Goal: Information Seeking & Learning: Understand process/instructions

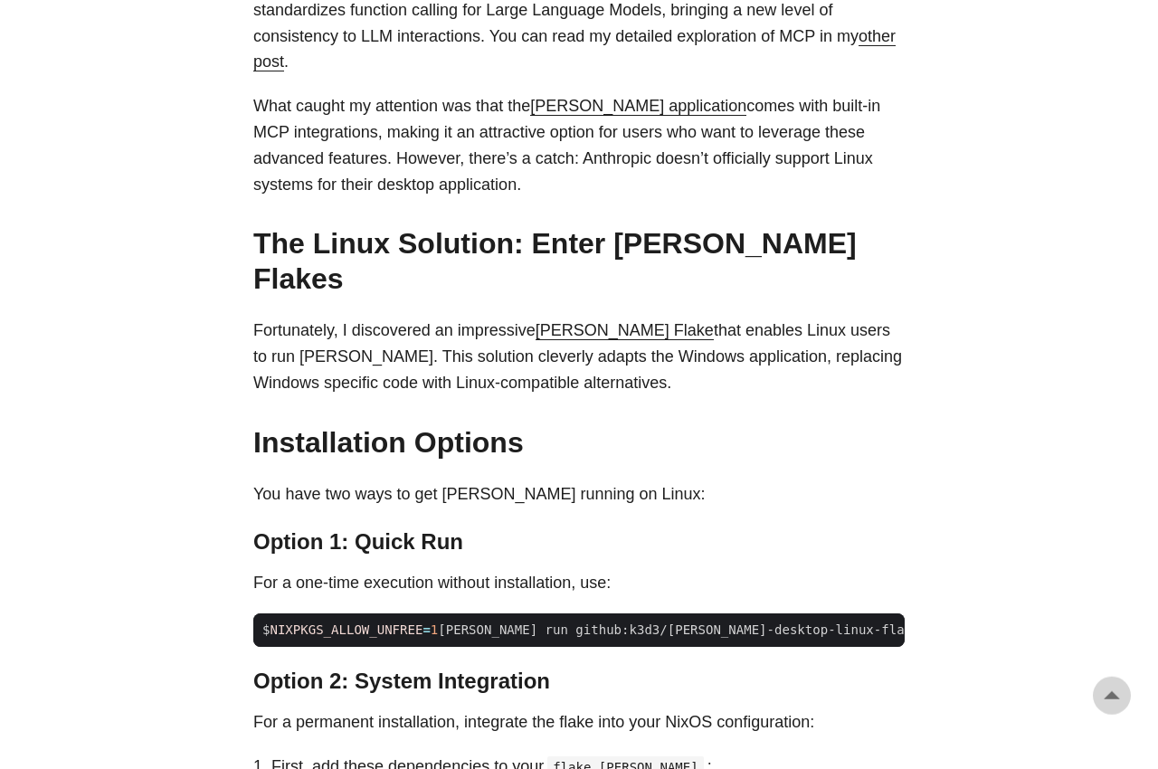
scroll to position [1135, 0]
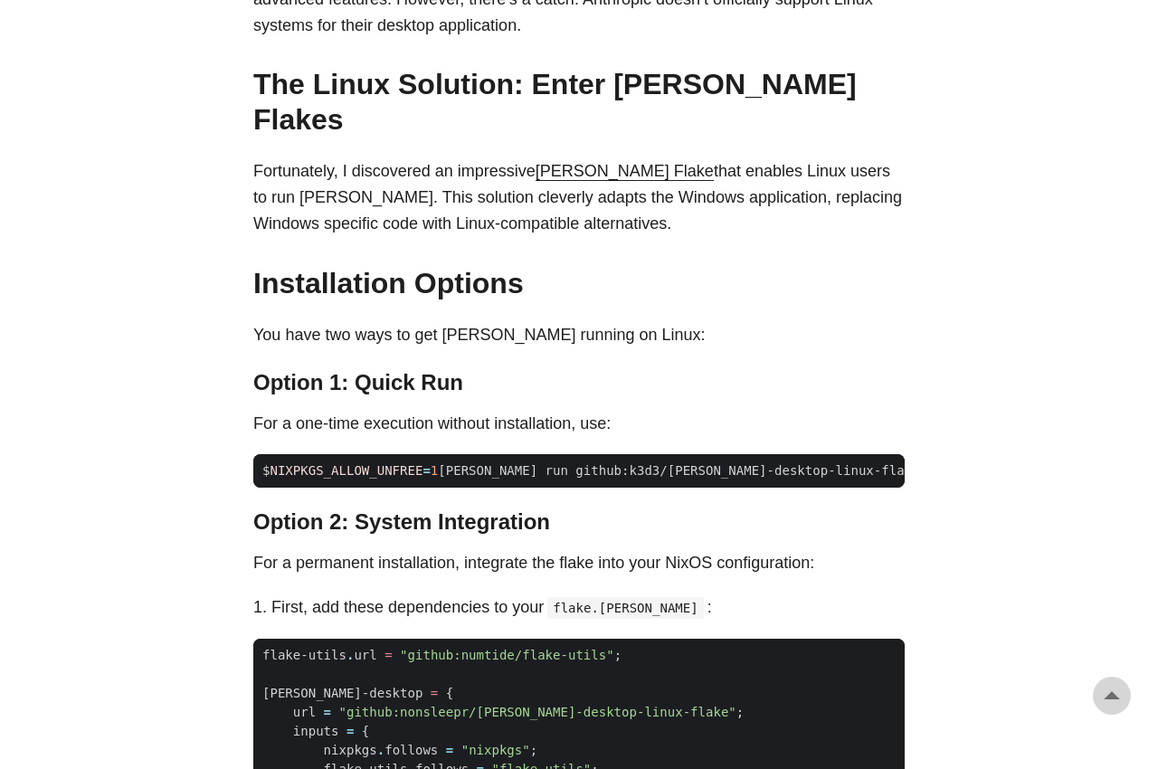
drag, startPoint x: 703, startPoint y: 294, endPoint x: 840, endPoint y: 291, distance: 136.7
click at [840, 291] on div "As an avid user of [PERSON_NAME]’s [PERSON_NAME], I’ve primarily accessed it th…" at bounding box center [579, 671] width 652 height 1824
drag, startPoint x: 290, startPoint y: 369, endPoint x: 889, endPoint y: 378, distance: 599.2
click at [889, 378] on div "As an avid user of [PERSON_NAME]’s [PERSON_NAME], I’ve primarily accessed it th…" at bounding box center [579, 671] width 652 height 1824
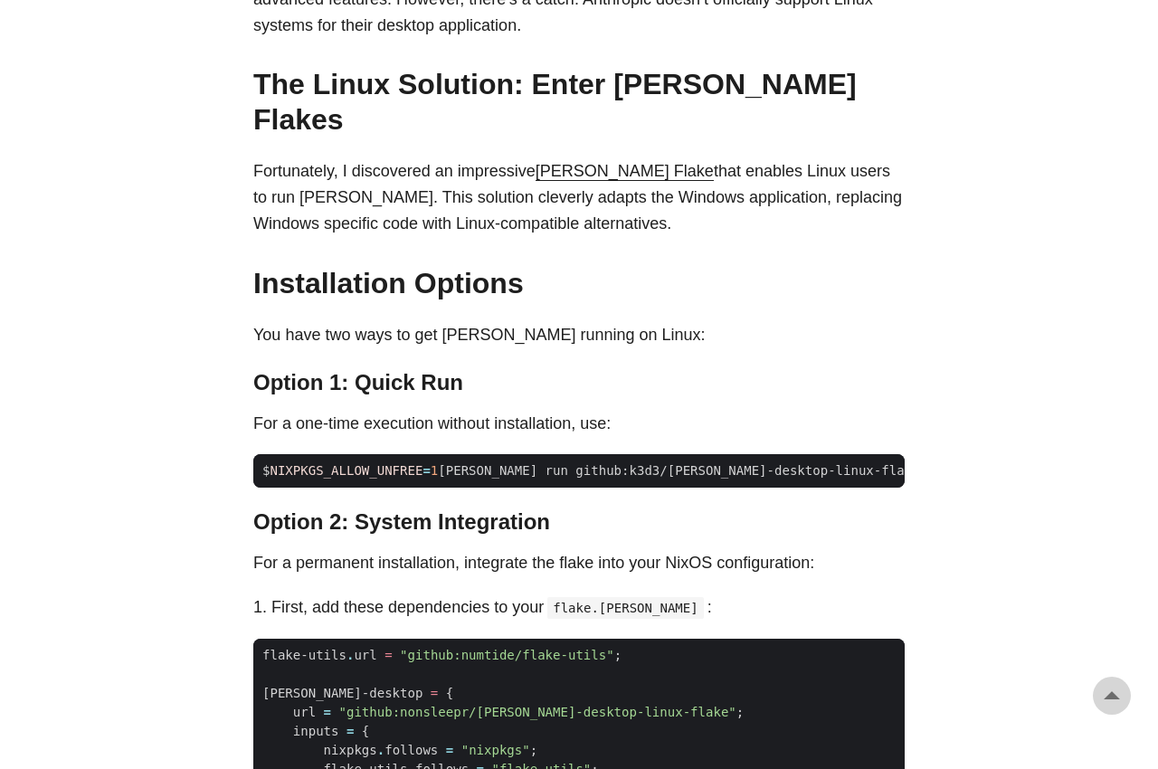
click at [889, 378] on div "As an avid user of [PERSON_NAME]’s [PERSON_NAME], I’ve primarily accessed it th…" at bounding box center [579, 671] width 652 height 1824
drag, startPoint x: 752, startPoint y: 369, endPoint x: 256, endPoint y: 361, distance: 496.0
click at [256, 411] on p "For a one-time execution without installation, use:" at bounding box center [579, 424] width 652 height 26
click at [741, 411] on p "For a one-time execution without installation, use:" at bounding box center [579, 424] width 652 height 26
click at [785, 158] on p "Fortunately, I discovered an impressive [PERSON_NAME] Flake that enables Linux …" at bounding box center [579, 197] width 652 height 78
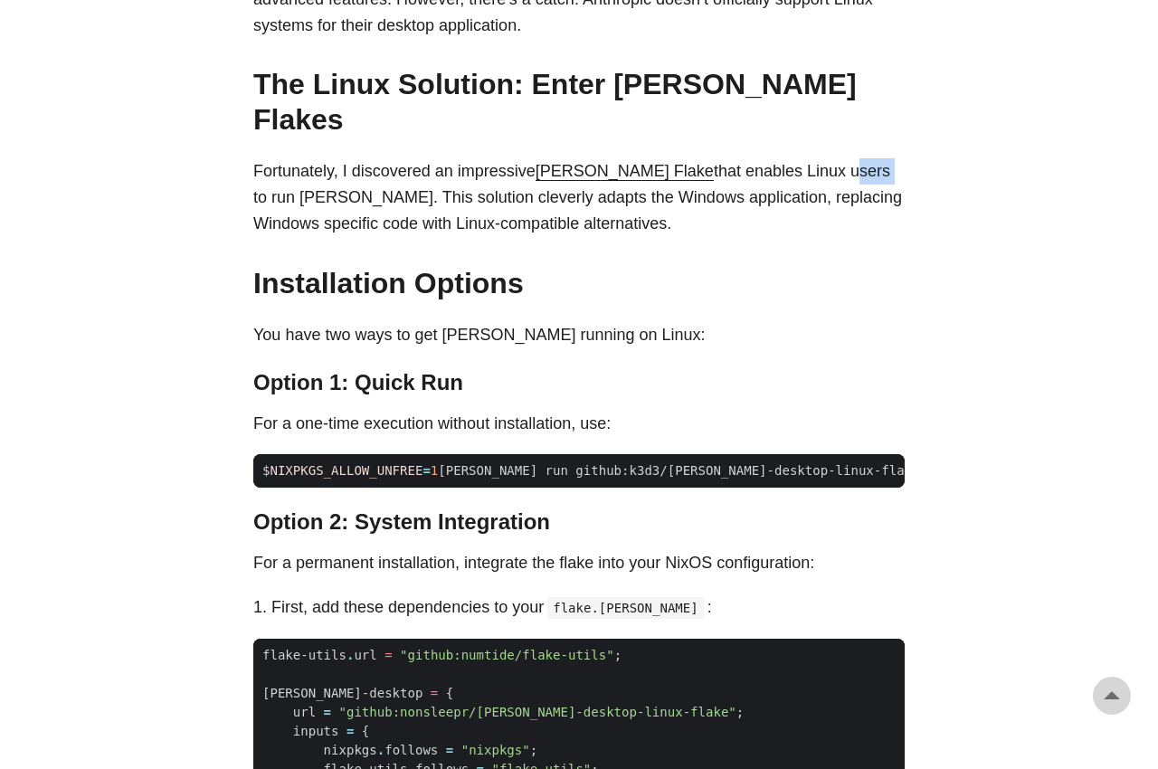
click at [785, 158] on p "Fortunately, I discovered an impressive [PERSON_NAME] Flake that enables Linux …" at bounding box center [579, 197] width 652 height 78
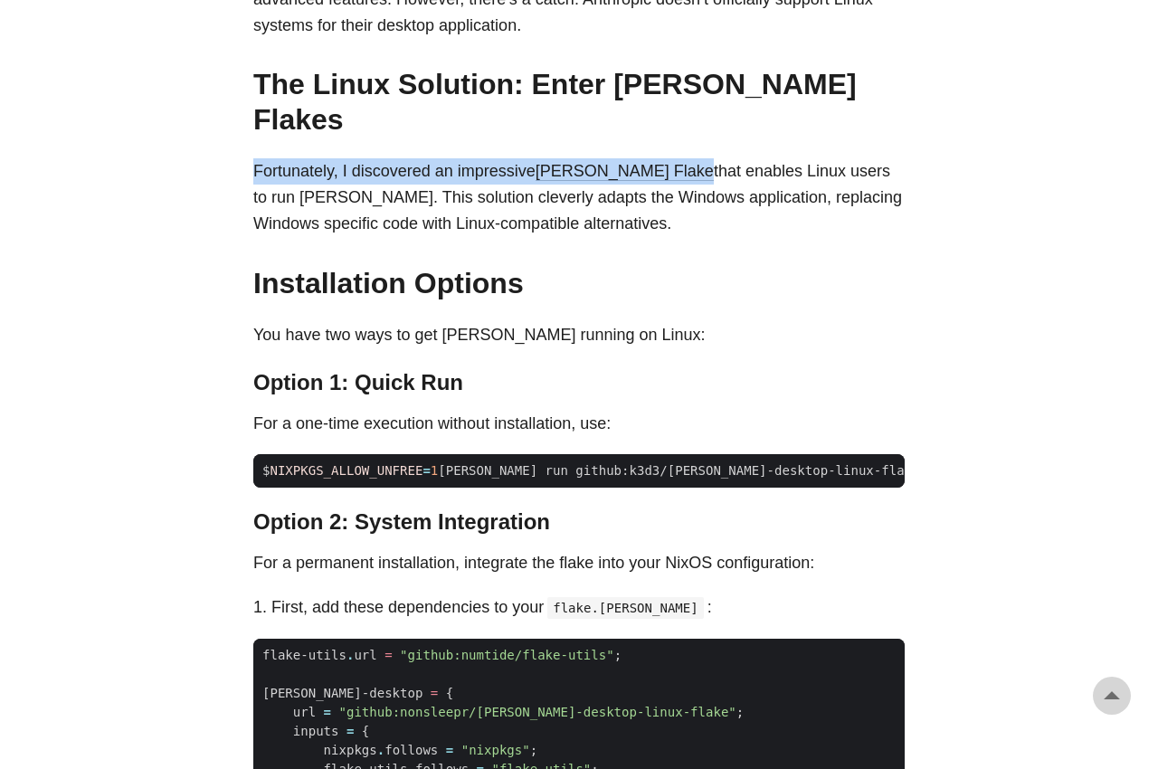
click at [785, 158] on p "Fortunately, I discovered an impressive [PERSON_NAME] Flake that enables Linux …" at bounding box center [579, 197] width 652 height 78
